Goal: Transaction & Acquisition: Book appointment/travel/reservation

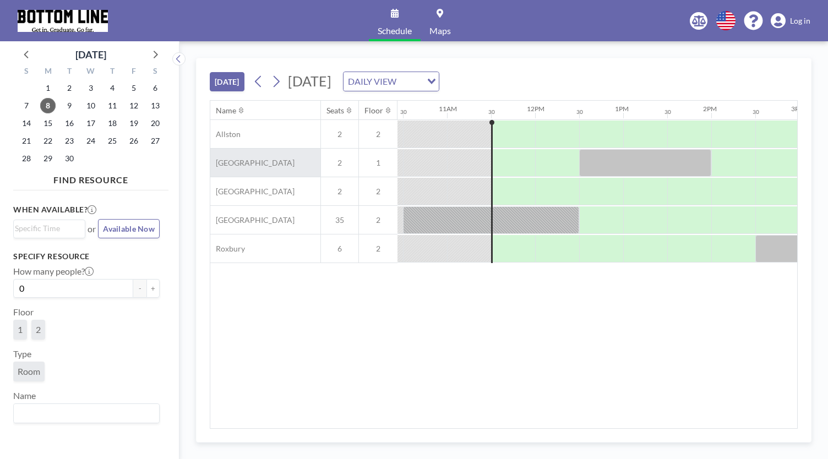
scroll to position [0, 925]
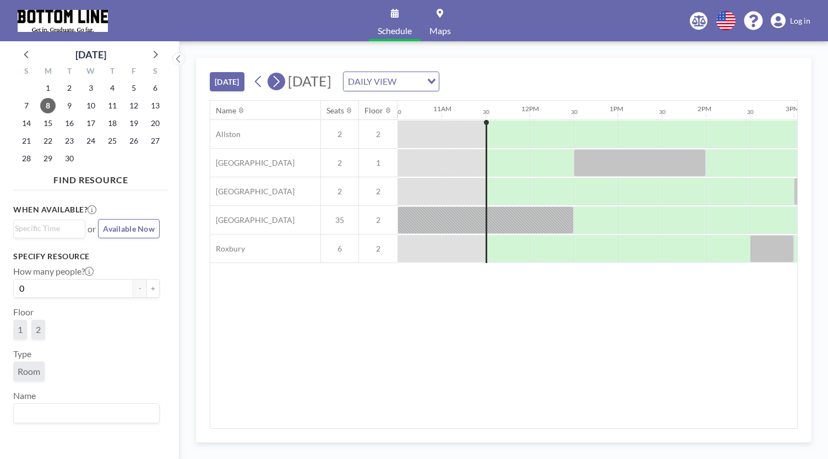
click at [280, 85] on icon at bounding box center [276, 81] width 10 height 17
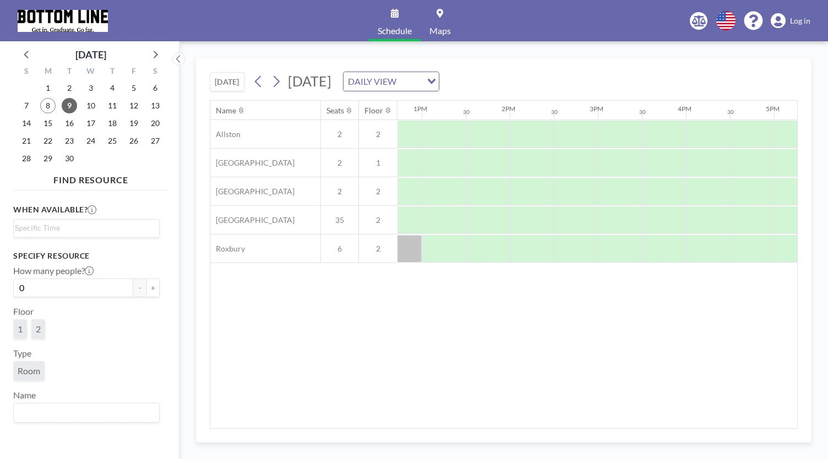
scroll to position [0, 1117]
click at [434, 237] on div at bounding box center [448, 249] width 44 height 28
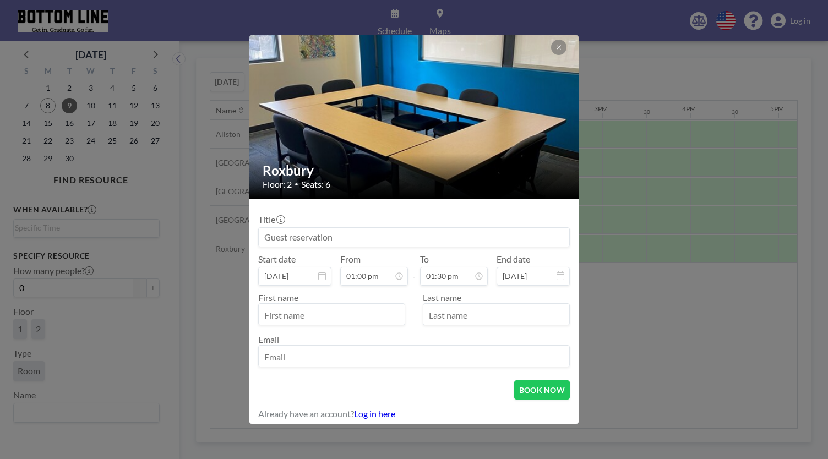
click at [422, 235] on input at bounding box center [414, 237] width 311 height 19
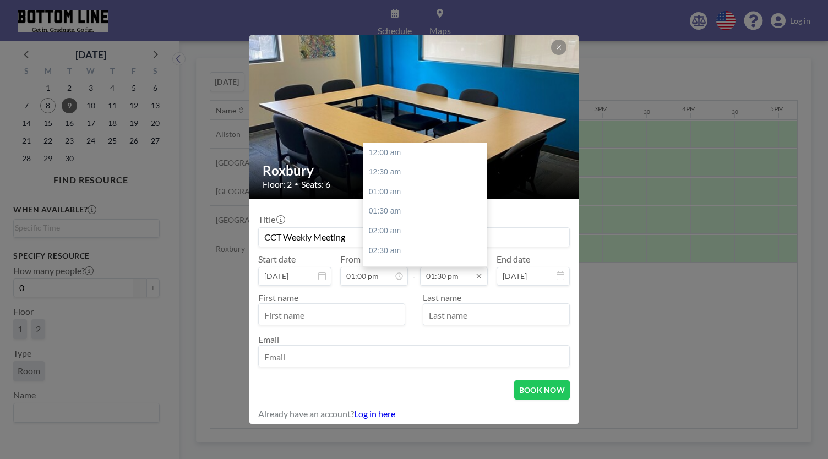
scroll to position [529, 0]
type input "CCT Weekly Meeting"
click at [446, 276] on input "01:30 pm" at bounding box center [454, 276] width 68 height 19
click at [412, 194] on div "02:30 pm" at bounding box center [427, 192] width 129 height 20
type input "02:30 pm"
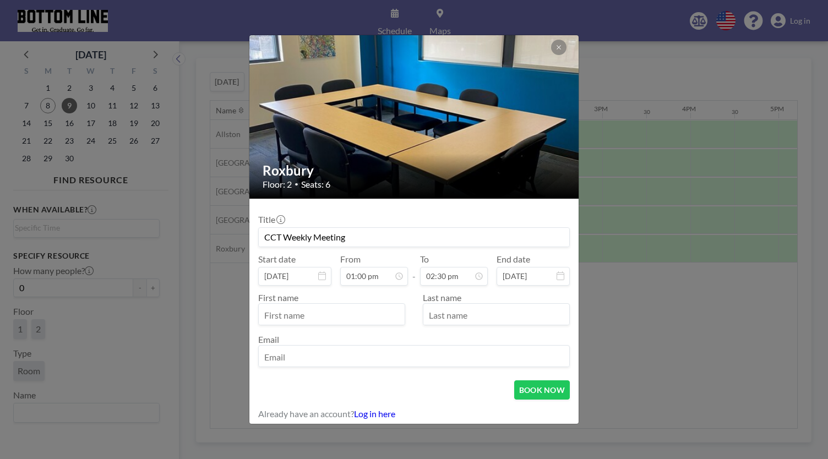
scroll to position [0, 0]
click at [389, 314] on input "text" at bounding box center [332, 315] width 146 height 19
type input "[PERSON_NAME][GEOGRAPHIC_DATA]"
type input "[PERSON_NAME]"
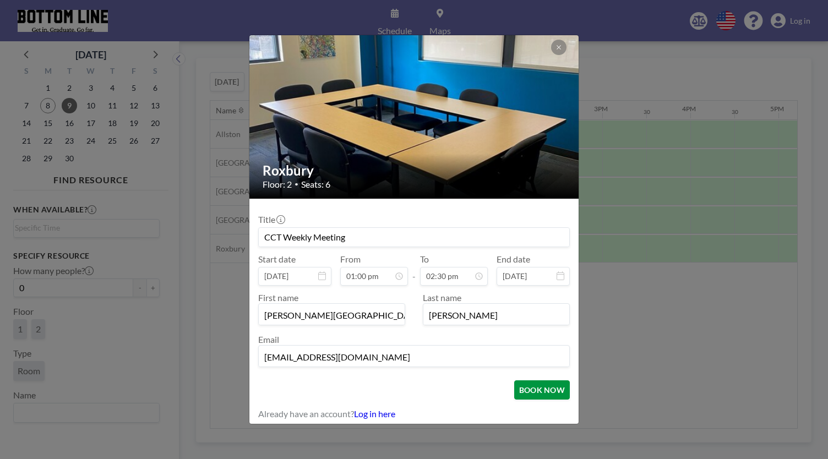
type input "[EMAIL_ADDRESS][DOMAIN_NAME]"
click at [536, 383] on button "BOOK NOW" at bounding box center [542, 389] width 56 height 19
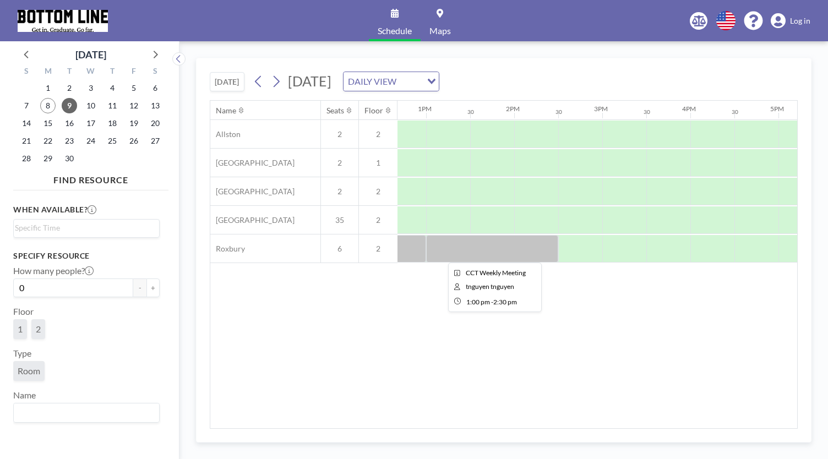
click at [469, 251] on div at bounding box center [492, 249] width 132 height 28
